Goal: Understand process/instructions: Learn how to perform a task or action

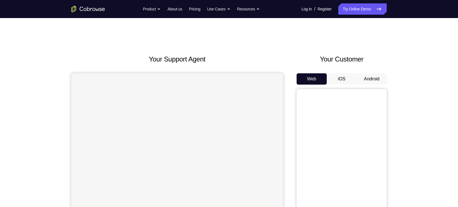
click at [340, 79] on button "Android" at bounding box center [372, 78] width 30 height 11
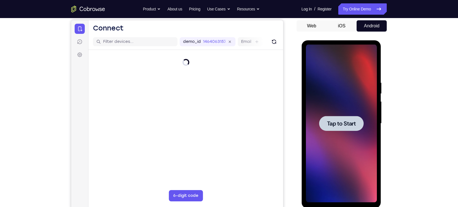
click at [340, 123] on span "Tap to Start" at bounding box center [341, 124] width 29 height 6
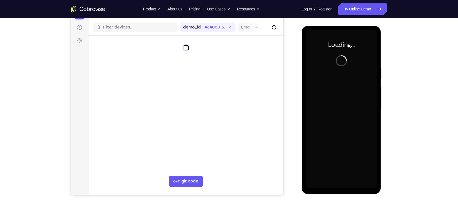
scroll to position [68, 0]
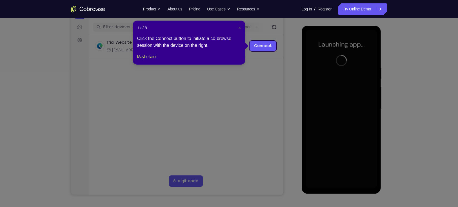
click at [238, 26] on span "×" at bounding box center [239, 28] width 2 height 5
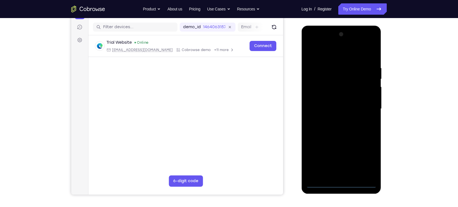
click at [340, 151] on div at bounding box center [341, 109] width 71 height 158
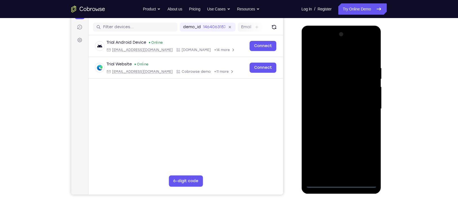
click at [340, 151] on div at bounding box center [341, 109] width 71 height 158
click at [327, 52] on div at bounding box center [341, 109] width 71 height 158
click at [340, 105] on div at bounding box center [341, 109] width 71 height 158
click at [333, 119] on div at bounding box center [341, 109] width 71 height 158
click at [340, 106] on div at bounding box center [341, 109] width 71 height 158
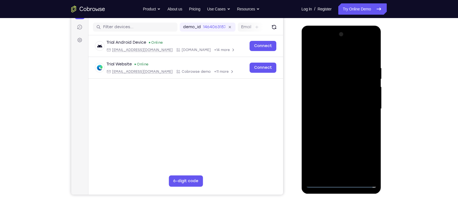
click at [340, 117] on div at bounding box center [341, 109] width 71 height 158
click at [336, 103] on div at bounding box center [341, 109] width 71 height 158
click at [333, 83] on div at bounding box center [341, 109] width 71 height 158
click at [333, 94] on div at bounding box center [341, 109] width 71 height 158
click at [319, 87] on div at bounding box center [341, 109] width 71 height 158
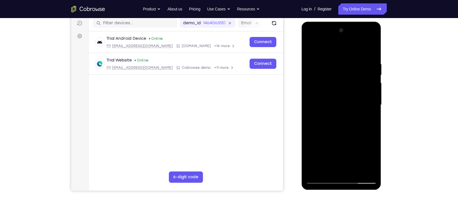
scroll to position [72, 0]
click at [340, 132] on div at bounding box center [341, 105] width 71 height 158
click at [340, 151] on div at bounding box center [341, 105] width 71 height 158
click at [338, 134] on div at bounding box center [341, 105] width 71 height 158
click at [340, 90] on div at bounding box center [341, 105] width 71 height 158
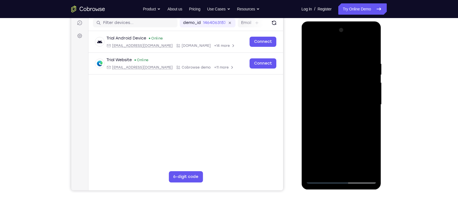
click at [340, 117] on div at bounding box center [341, 105] width 71 height 158
click at [340, 151] on div at bounding box center [341, 105] width 71 height 158
click at [340, 119] on div at bounding box center [341, 105] width 71 height 158
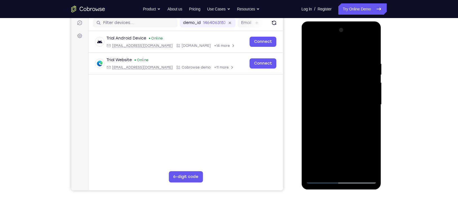
click at [326, 151] on div at bounding box center [341, 105] width 71 height 158
click at [333, 151] on div at bounding box center [341, 105] width 71 height 158
click at [340, 114] on div at bounding box center [341, 105] width 71 height 158
click at [311, 47] on div at bounding box center [341, 105] width 71 height 158
click at [310, 44] on div at bounding box center [341, 105] width 71 height 158
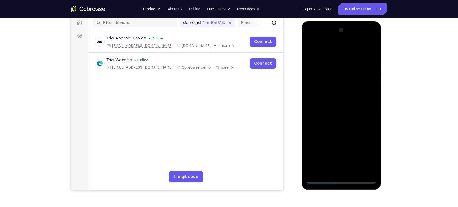
click at [340, 47] on div at bounding box center [341, 105] width 71 height 158
click at [340, 151] on div at bounding box center [341, 105] width 71 height 158
drag, startPoint x: 366, startPoint y: 91, endPoint x: 364, endPoint y: 59, distance: 32.8
click at [340, 59] on div at bounding box center [341, 105] width 71 height 158
click at [317, 132] on div at bounding box center [341, 105] width 71 height 158
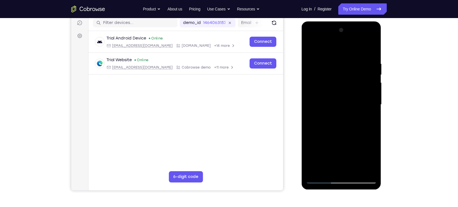
drag, startPoint x: 344, startPoint y: 131, endPoint x: 353, endPoint y: 177, distance: 46.2
click at [340, 151] on div at bounding box center [341, 105] width 71 height 158
click at [340, 76] on div at bounding box center [341, 105] width 71 height 158
drag, startPoint x: 353, startPoint y: 71, endPoint x: 351, endPoint y: 133, distance: 62.3
click at [340, 133] on div at bounding box center [341, 105] width 71 height 158
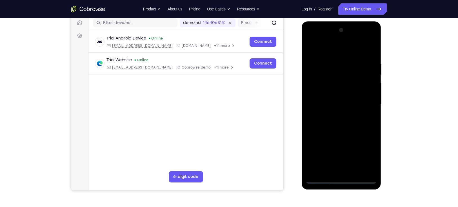
click at [340, 109] on div at bounding box center [341, 105] width 71 height 158
click at [311, 45] on div at bounding box center [341, 105] width 71 height 158
click at [316, 151] on div at bounding box center [341, 105] width 71 height 158
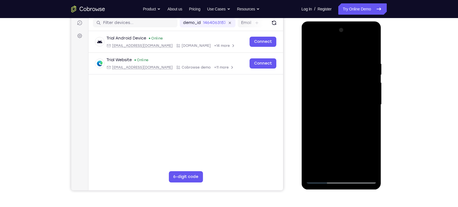
click at [340, 151] on div at bounding box center [341, 105] width 71 height 158
click at [322, 151] on div at bounding box center [341, 105] width 71 height 158
click at [340, 151] on div at bounding box center [341, 105] width 71 height 158
